Goal: Entertainment & Leisure: Browse casually

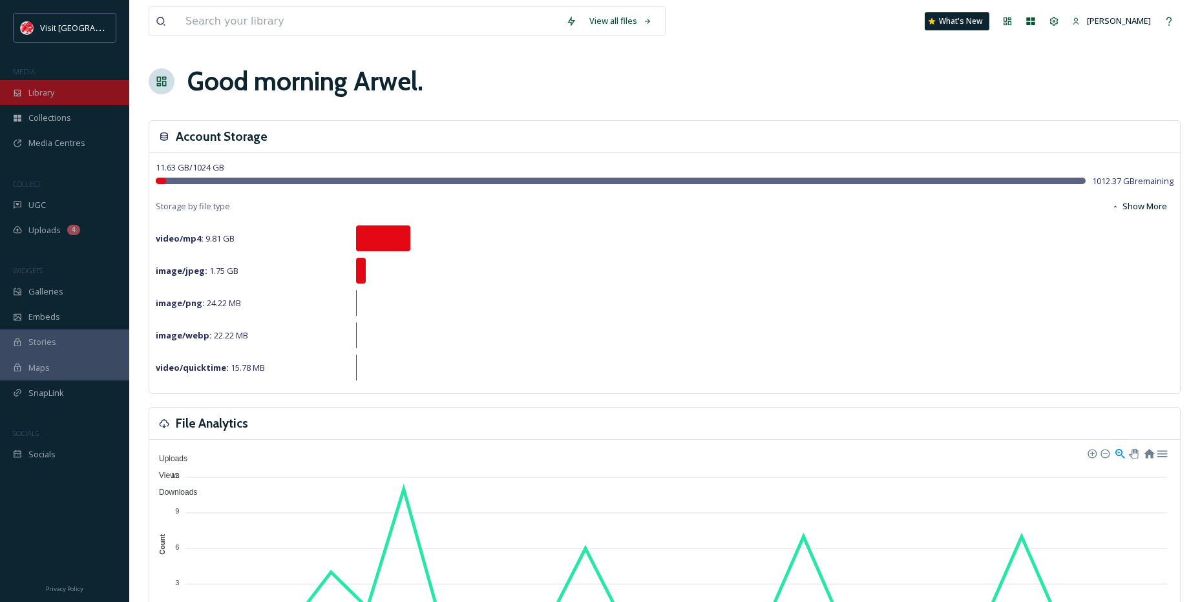
click at [58, 100] on div "Library" at bounding box center [64, 92] width 129 height 25
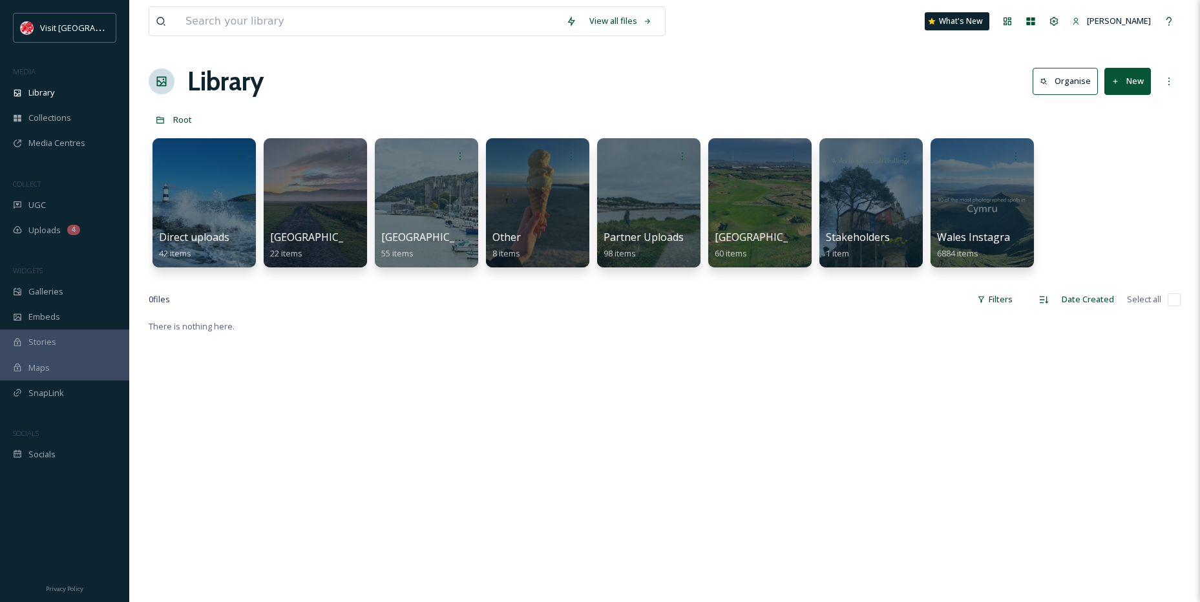
scroll to position [65, 0]
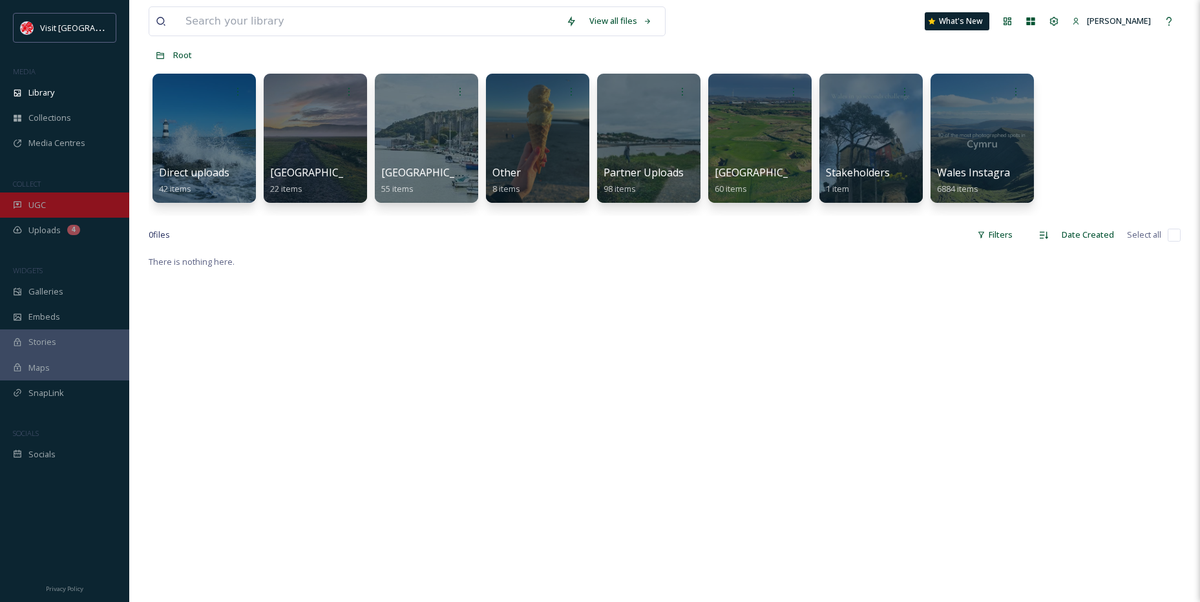
click at [36, 197] on div "UGC" at bounding box center [64, 205] width 129 height 25
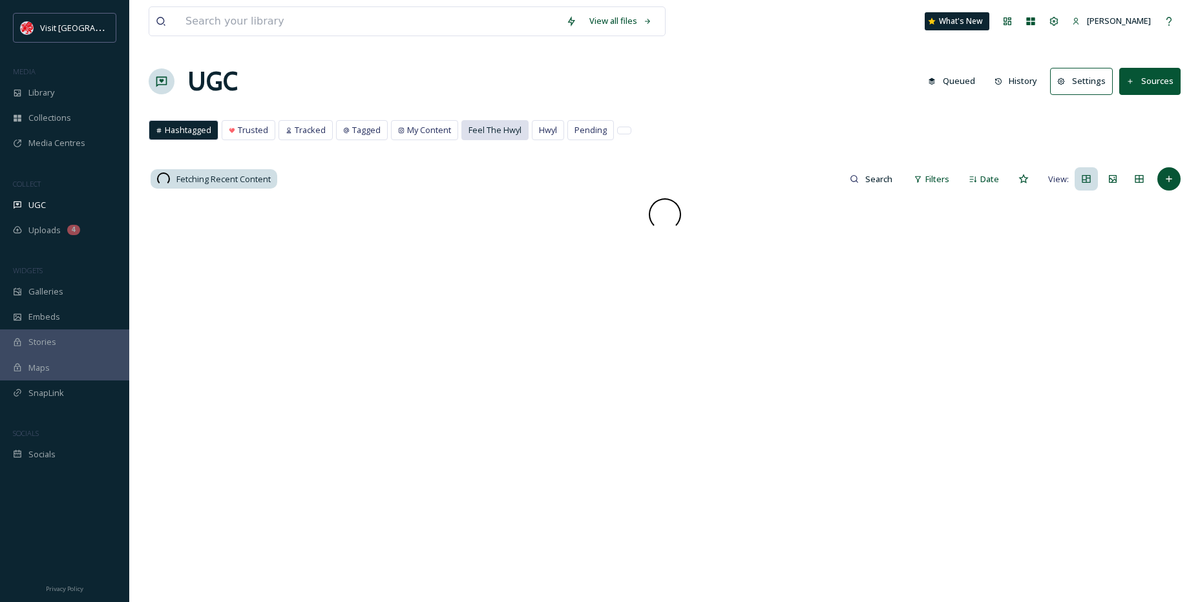
click at [487, 124] on span "Feel The Hwyl" at bounding box center [495, 130] width 53 height 12
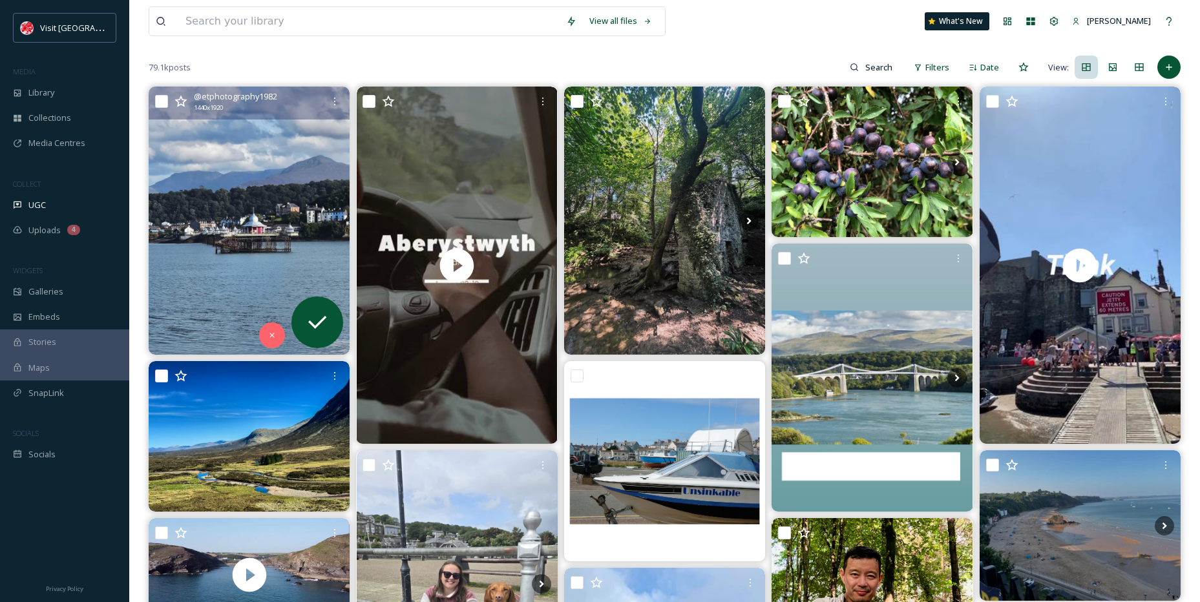
scroll to position [129, 0]
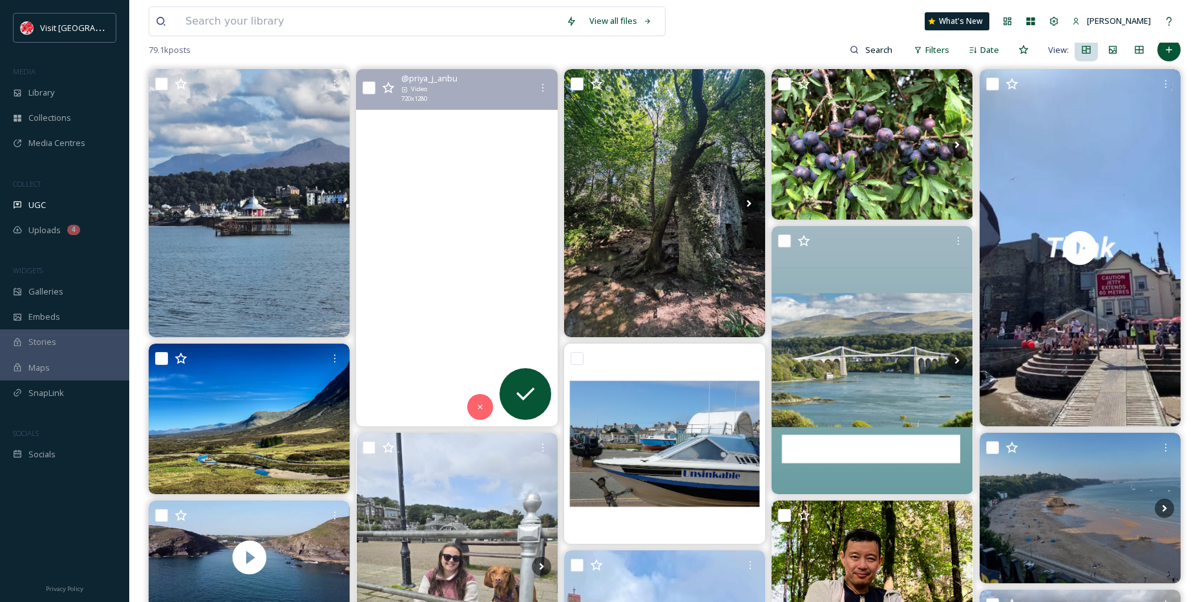
click at [423, 229] on video "Sunset strolls in Aberystwyth\aGolden light over the promenade, the sound of wa…" at bounding box center [457, 247] width 201 height 357
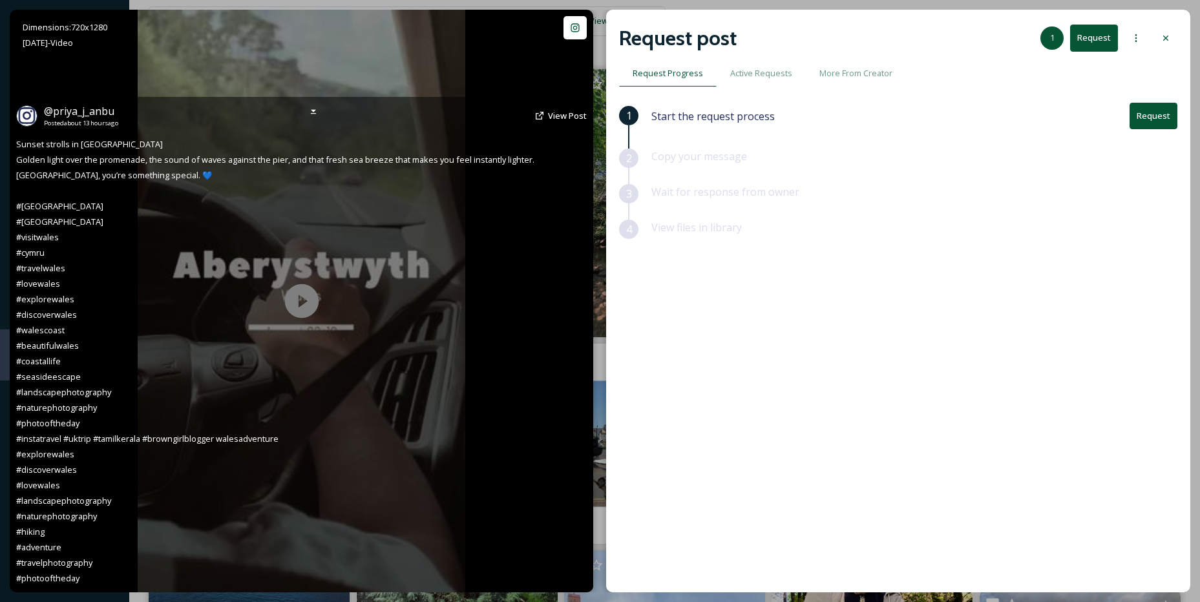
click at [309, 288] on div "@ priya_j_anbu Posted about 13 hours ago View Post Sunset strolls in [GEOGRAPHI…" at bounding box center [302, 345] width 584 height 496
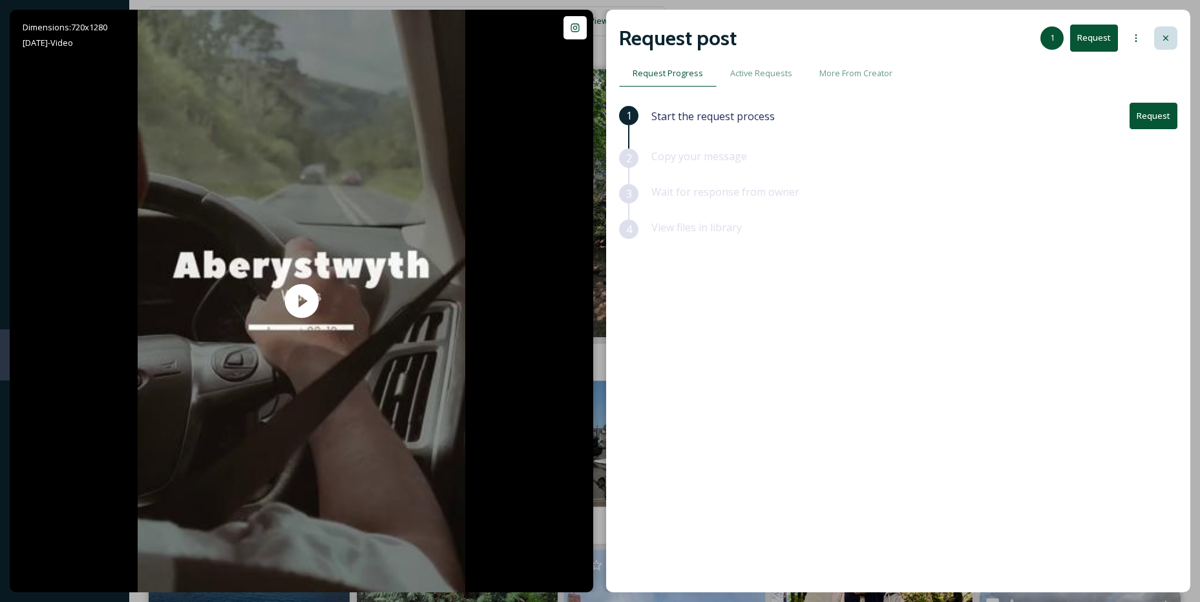
click at [1173, 36] on div at bounding box center [1166, 38] width 23 height 23
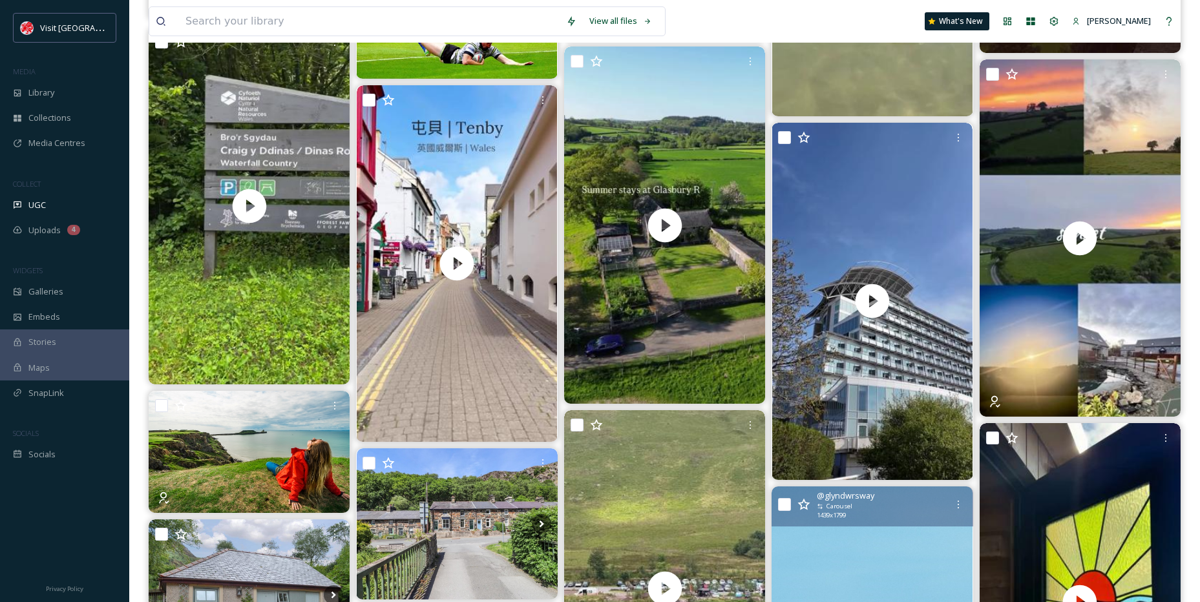
scroll to position [1099, 0]
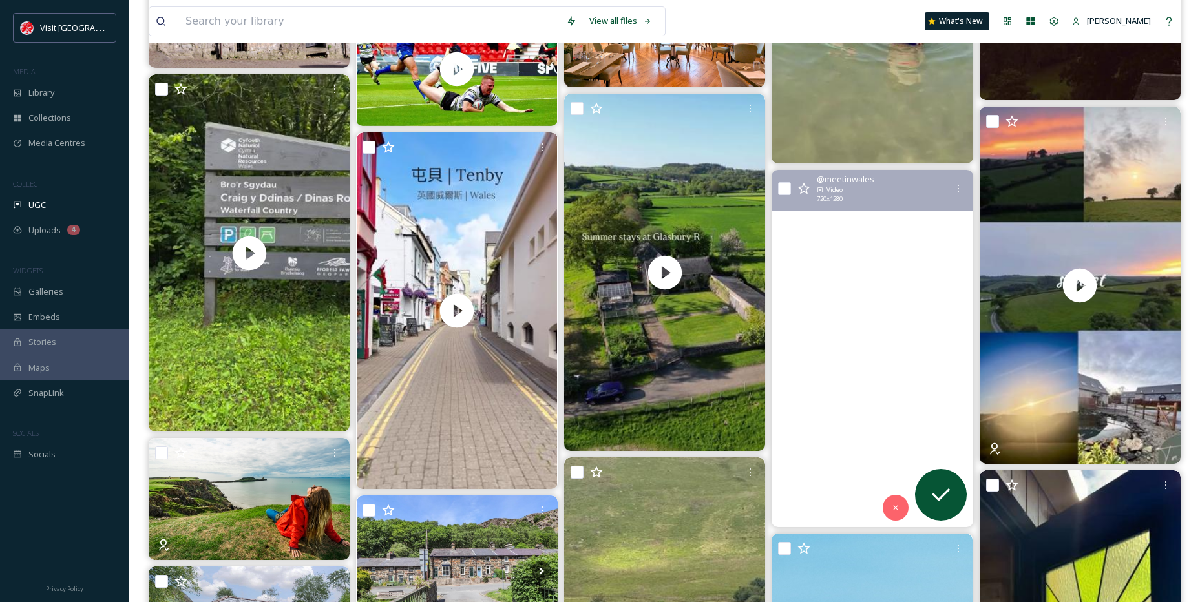
click at [825, 345] on video "3 things event planners should know about vocostdavidscardiff 👇\a\a1. Flexible …" at bounding box center [872, 348] width 201 height 357
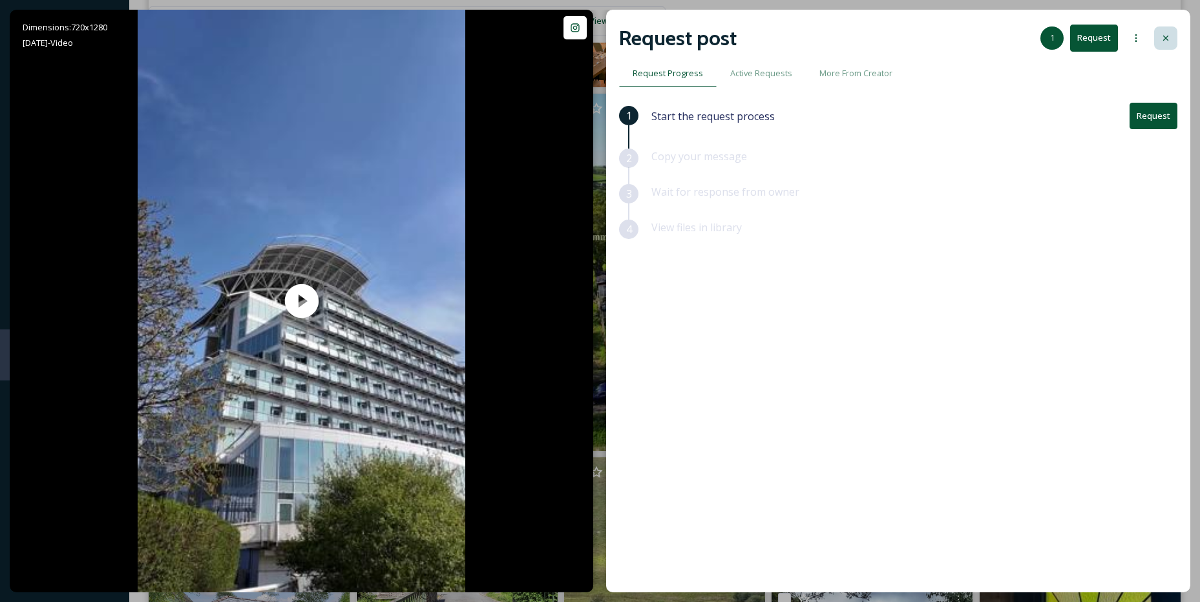
click at [1176, 39] on div at bounding box center [1166, 38] width 23 height 23
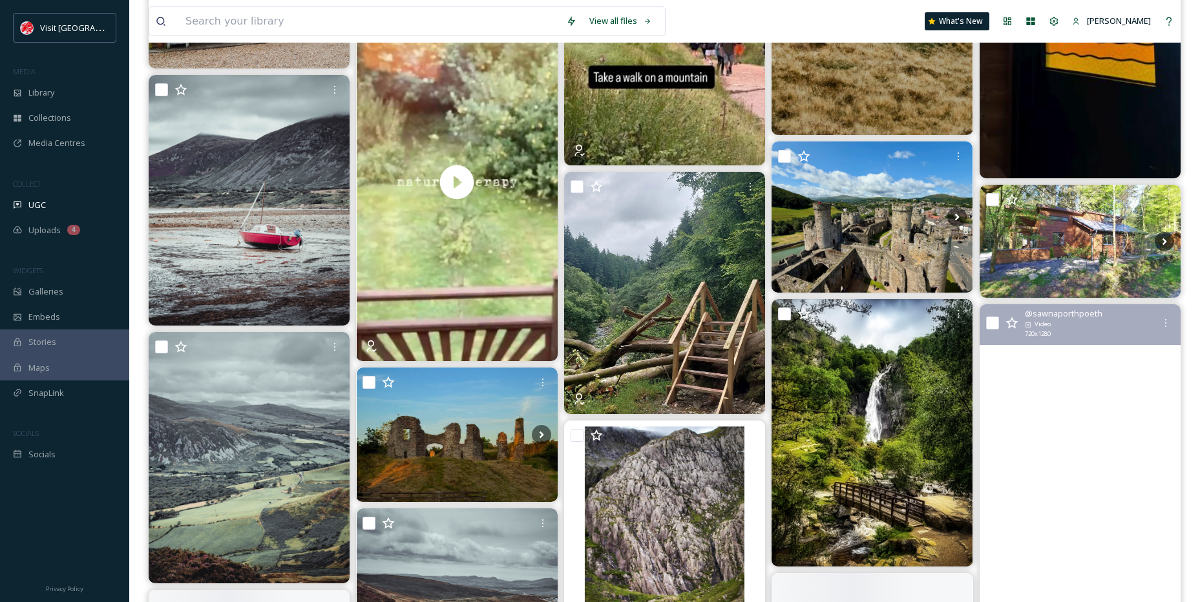
scroll to position [1745, 0]
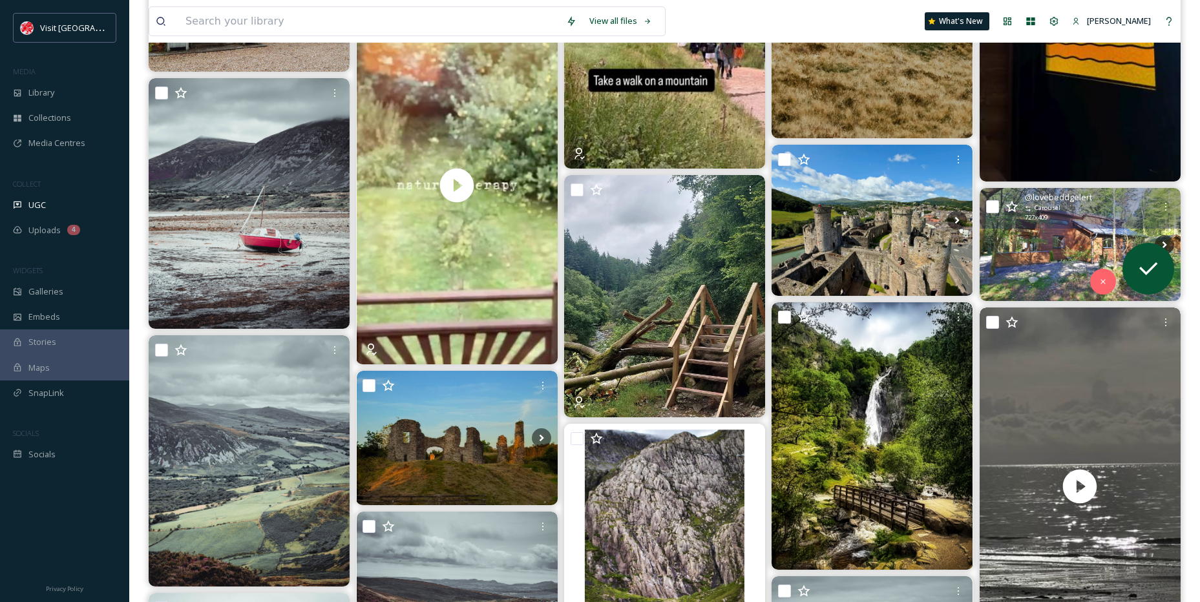
click at [1060, 261] on img at bounding box center [1080, 244] width 201 height 113
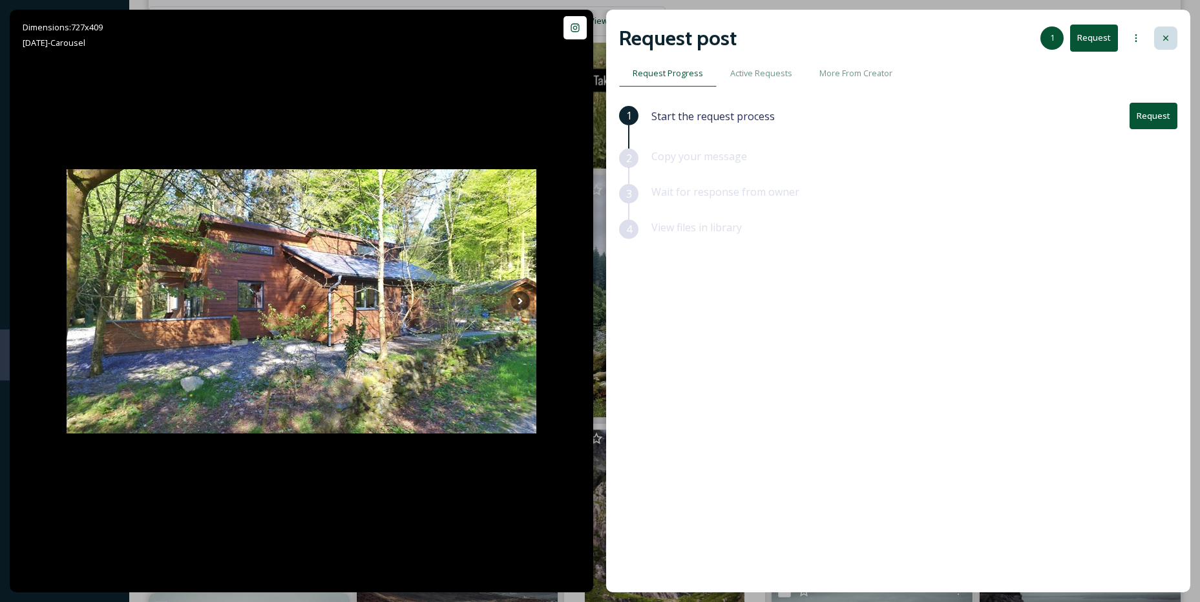
click at [1173, 41] on div at bounding box center [1166, 38] width 23 height 23
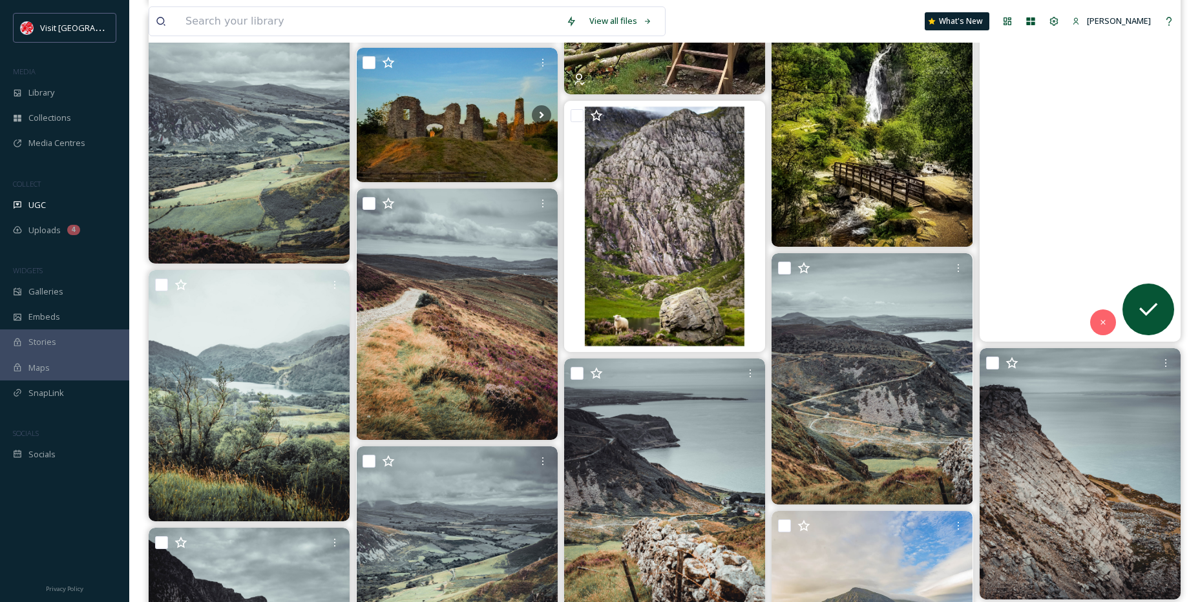
scroll to position [1939, 0]
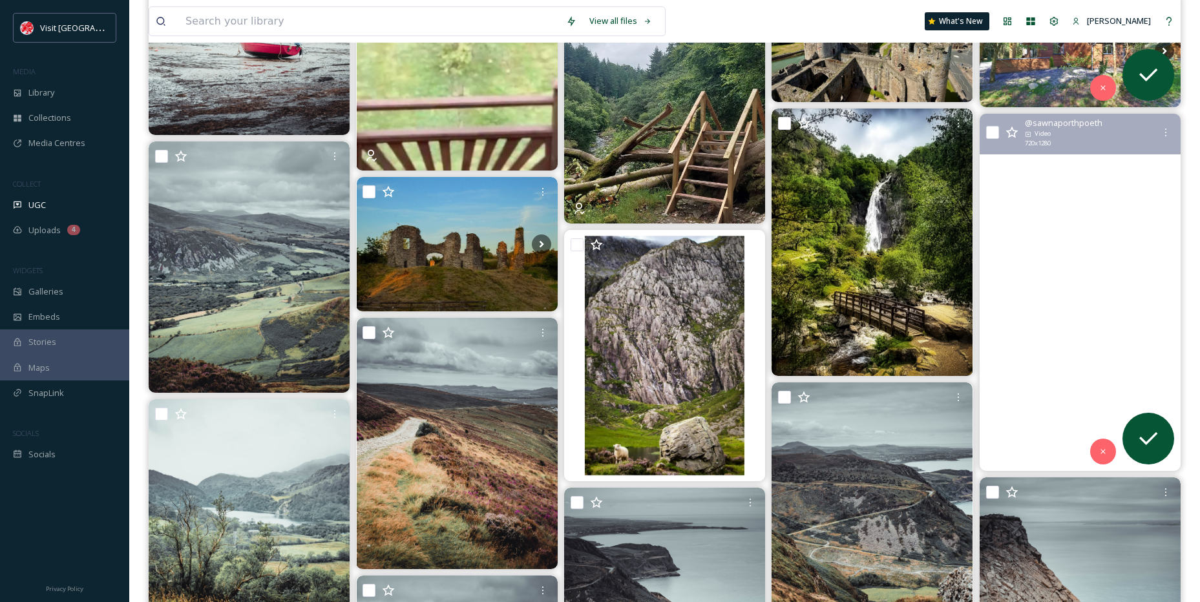
click at [1077, 258] on video "Huge ty to everyone who visited us this weekend !! Back open next Friday and ke…" at bounding box center [1080, 292] width 201 height 357
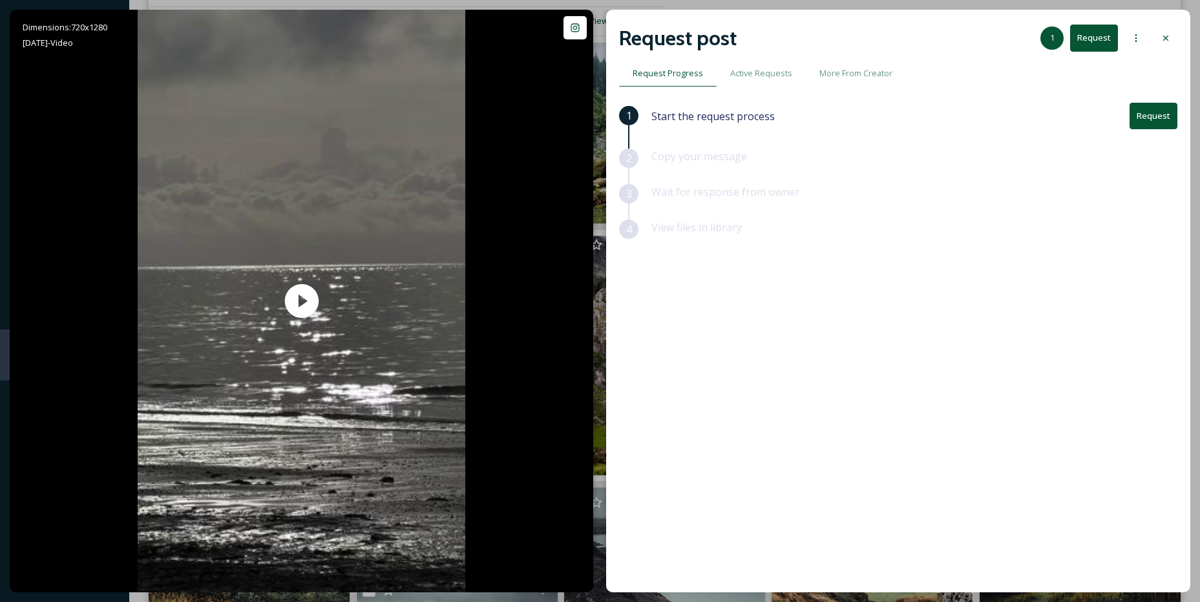
click at [1171, 35] on div at bounding box center [1166, 38] width 23 height 23
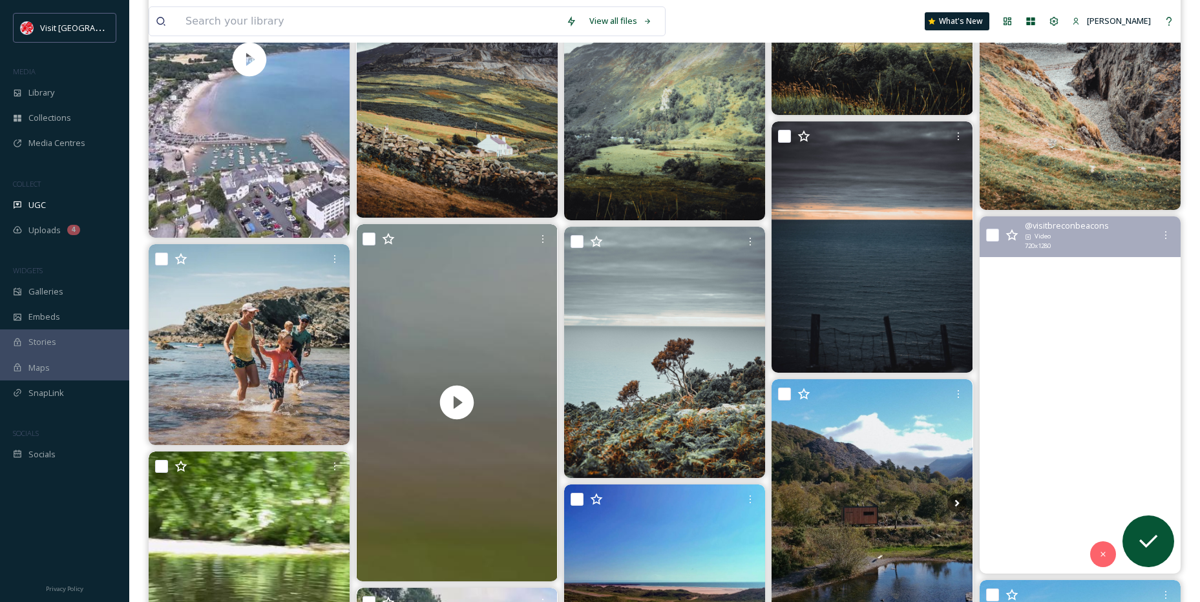
scroll to position [3038, 0]
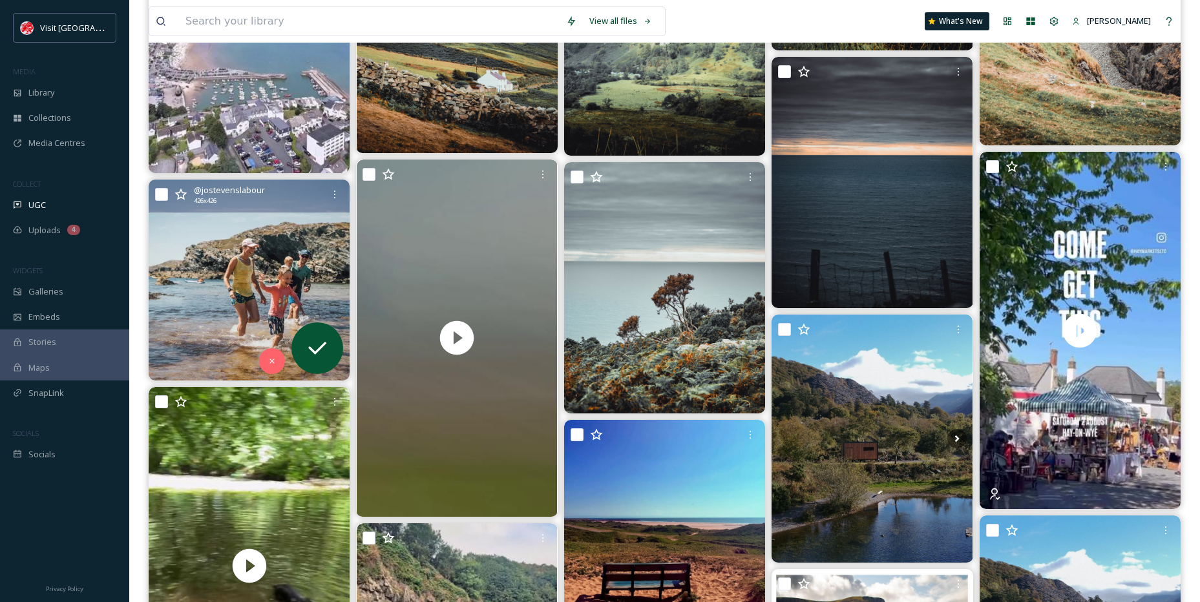
click at [226, 334] on img at bounding box center [249, 280] width 201 height 201
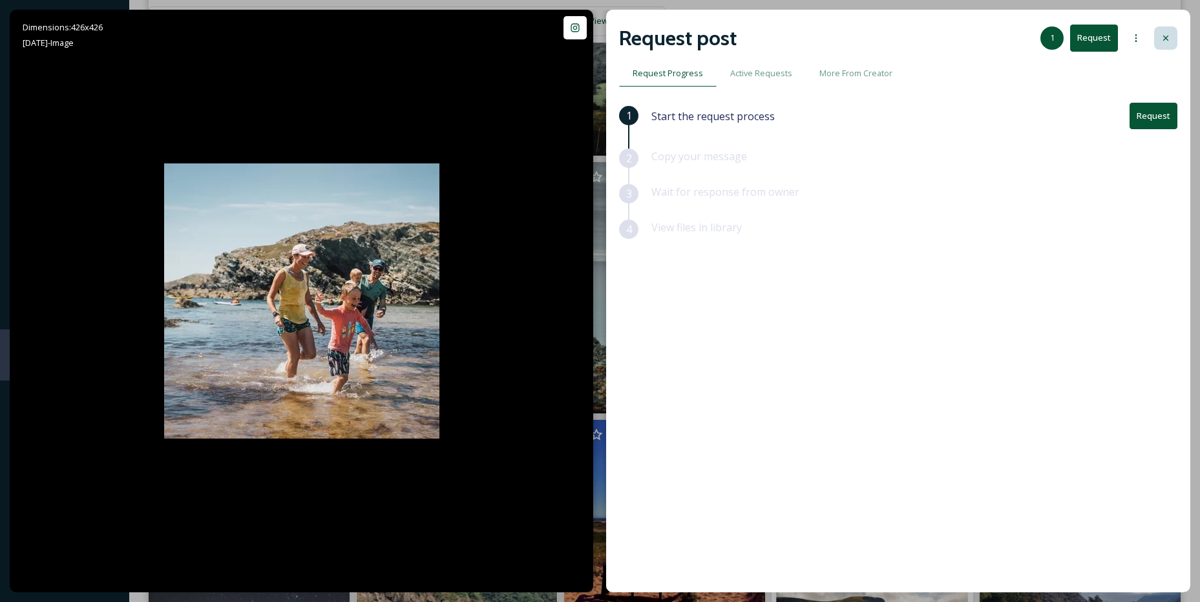
click at [1164, 36] on icon at bounding box center [1166, 38] width 10 height 10
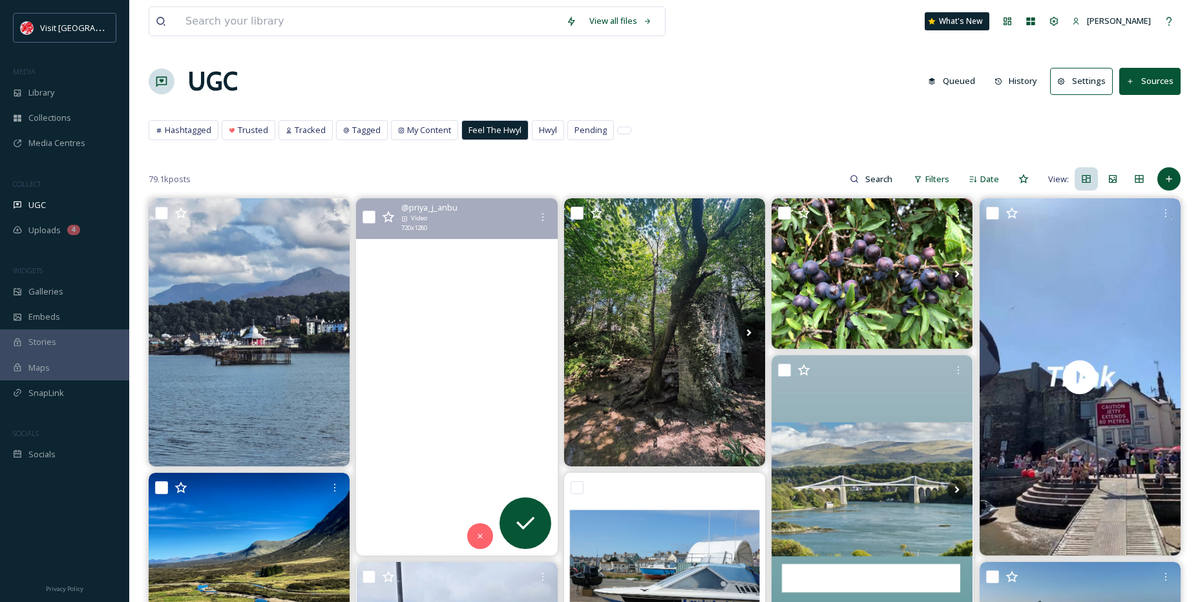
drag, startPoint x: 652, startPoint y: 447, endPoint x: 786, endPoint y: 160, distance: 316.4
